Goal: Navigation & Orientation: Find specific page/section

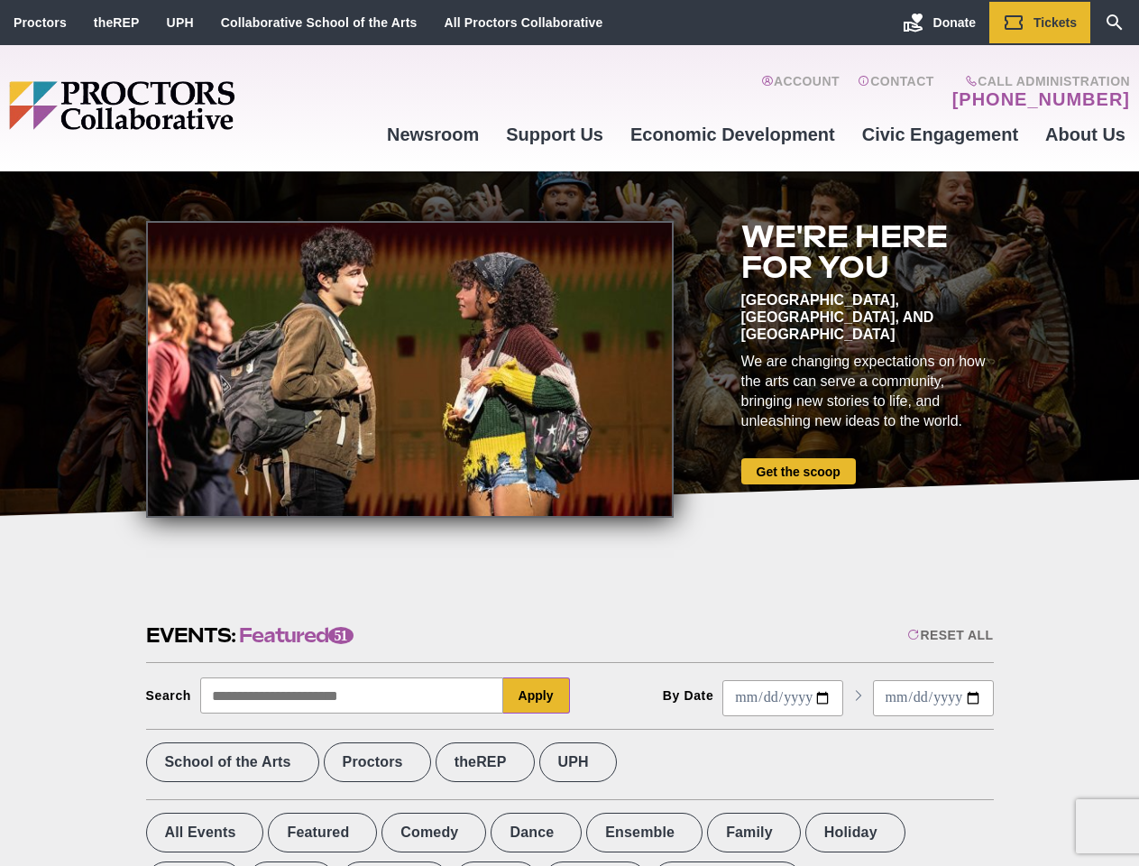
click at [569, 433] on div at bounding box center [410, 369] width 528 height 297
click at [949, 635] on div "Reset All" at bounding box center [951, 635] width 86 height 14
click at [537, 696] on button "Apply" at bounding box center [536, 696] width 67 height 36
